Goal: Find contact information: Find contact information

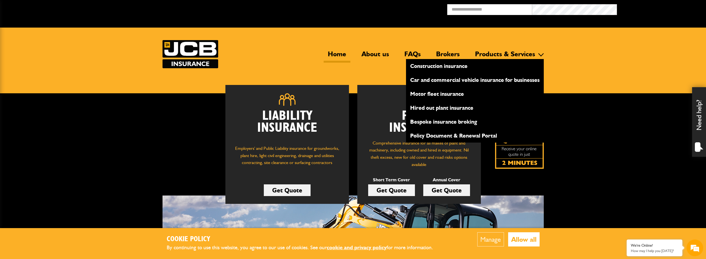
click at [435, 121] on link "Bespoke insurance broking" at bounding box center [475, 121] width 138 height 9
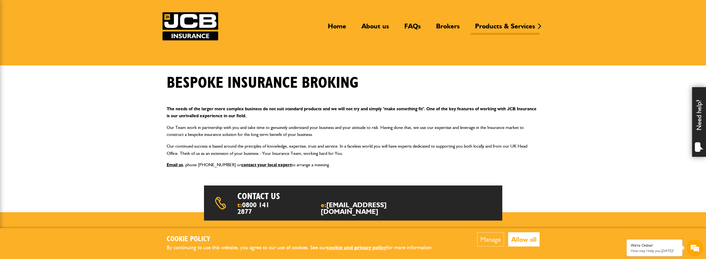
click at [198, 165] on p "Email us , phone [PHONE_NUMBER] or contact your local expert to arrange a meeti…" at bounding box center [353, 164] width 373 height 7
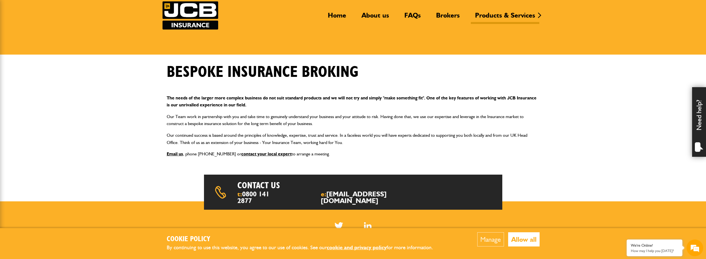
scroll to position [56, 0]
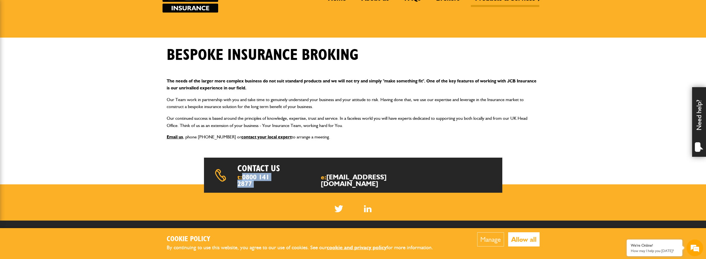
drag, startPoint x: 243, startPoint y: 176, endPoint x: 295, endPoint y: 176, distance: 52.6
click at [295, 176] on div "t: 0800 141 2877 e: [EMAIL_ADDRESS][DOMAIN_NAME]" at bounding box center [302, 180] width 130 height 13
drag, startPoint x: 295, startPoint y: 176, endPoint x: 279, endPoint y: 178, distance: 17.1
copy div "0800 141 2877"
drag, startPoint x: 403, startPoint y: 176, endPoint x: 343, endPoint y: 175, distance: 59.6
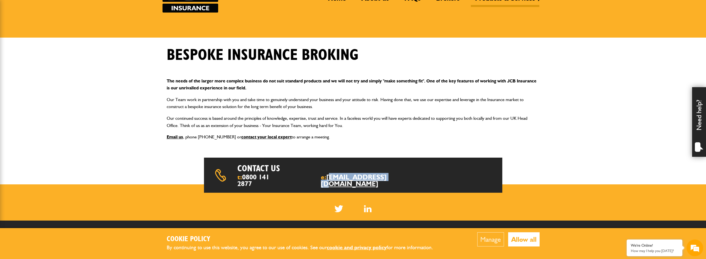
click at [343, 175] on div "Contact us t: [PHONE_NUMBER] e: [EMAIL_ADDRESS][DOMAIN_NAME]" at bounding box center [353, 174] width 298 height 35
copy link "[EMAIL_ADDRESS][DOMAIN_NAME]"
